Goal: Check status: Check status

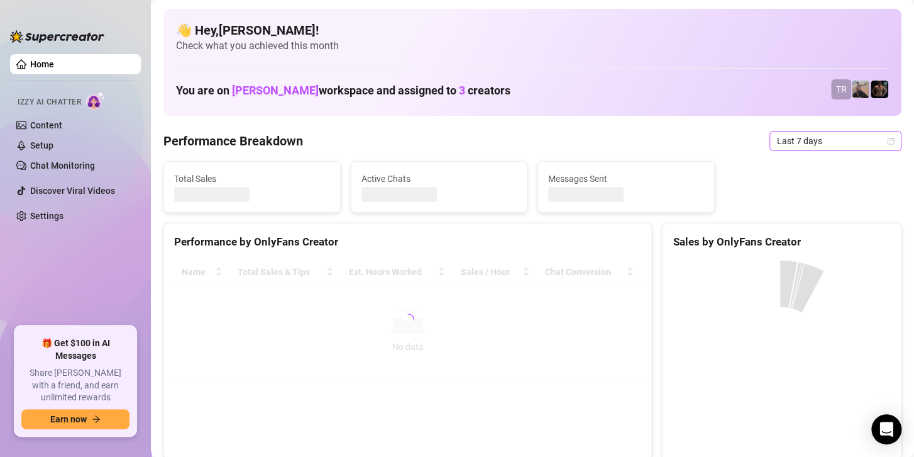
click at [792, 136] on span "Last 7 days" at bounding box center [835, 140] width 117 height 19
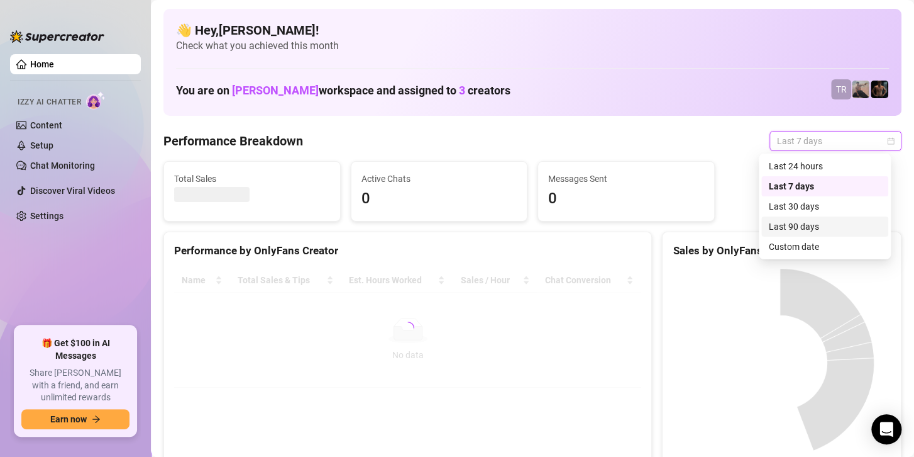
click at [792, 252] on div "Custom date" at bounding box center [825, 247] width 112 height 14
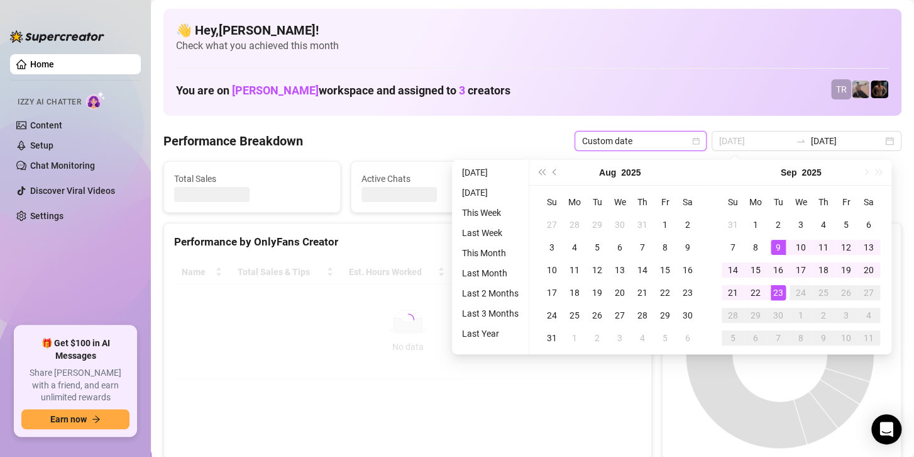
click at [776, 299] on div "23" at bounding box center [778, 292] width 15 height 15
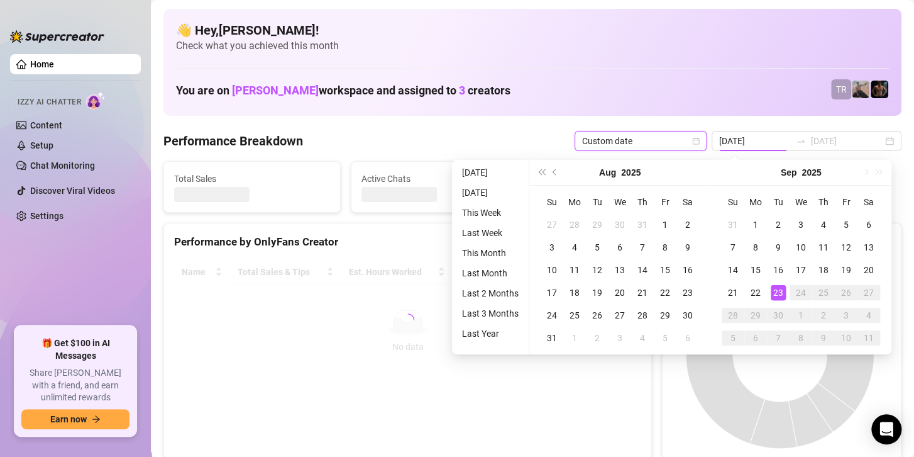
click at [776, 299] on div "23" at bounding box center [778, 292] width 15 height 15
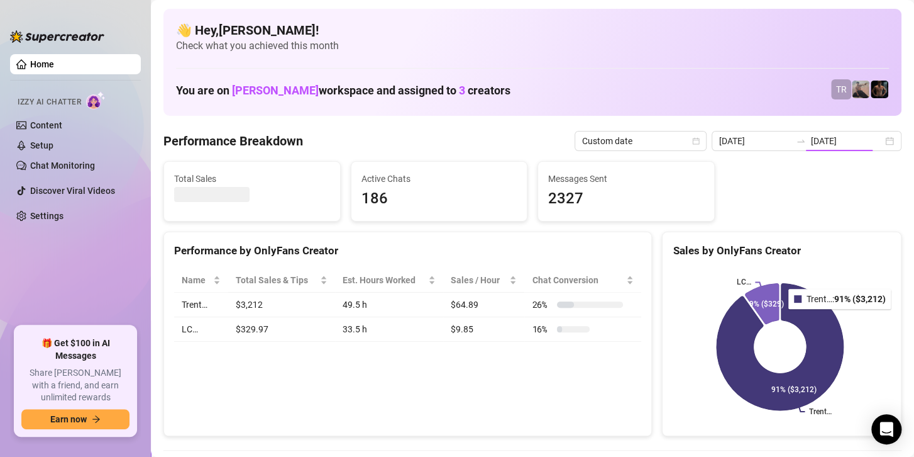
type input "[DATE]"
click at [813, 137] on input "[DATE]" at bounding box center [847, 141] width 72 height 14
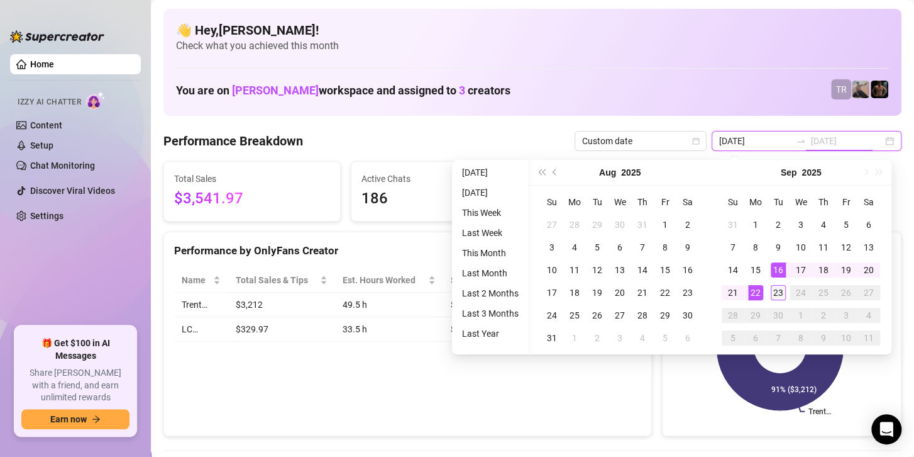
type input "[DATE]"
click at [772, 292] on div "23" at bounding box center [778, 292] width 15 height 15
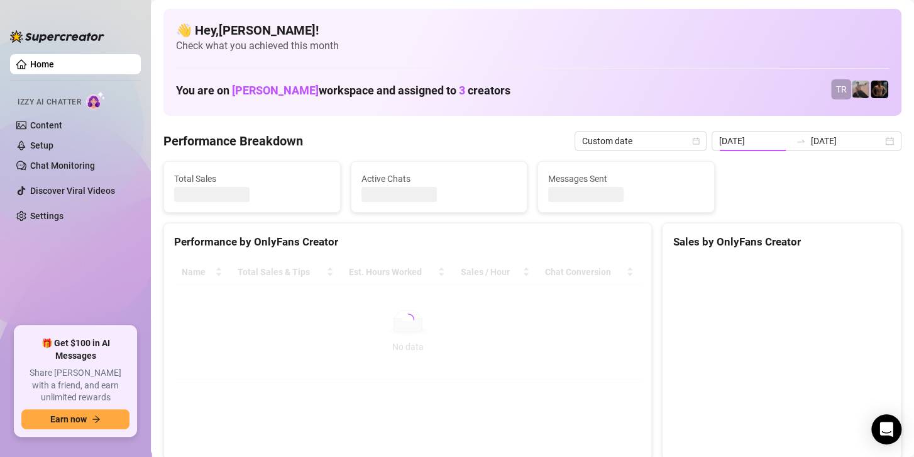
type input "[DATE]"
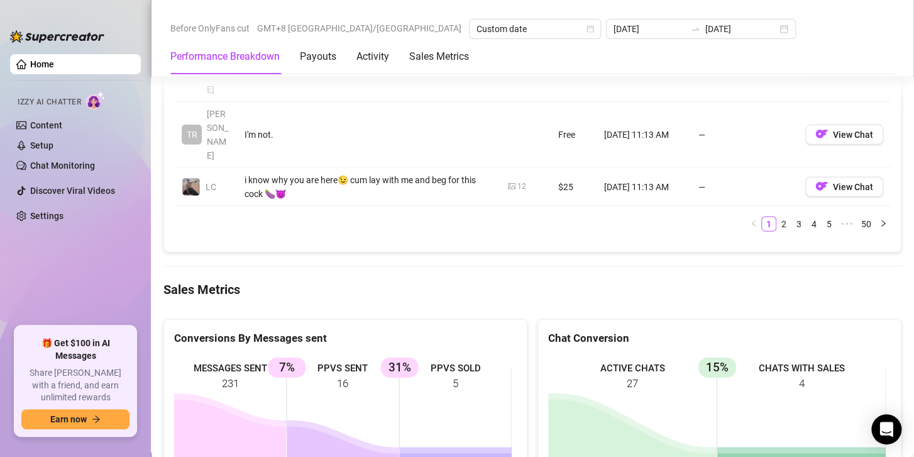
scroll to position [1698, 0]
